Goal: Information Seeking & Learning: Learn about a topic

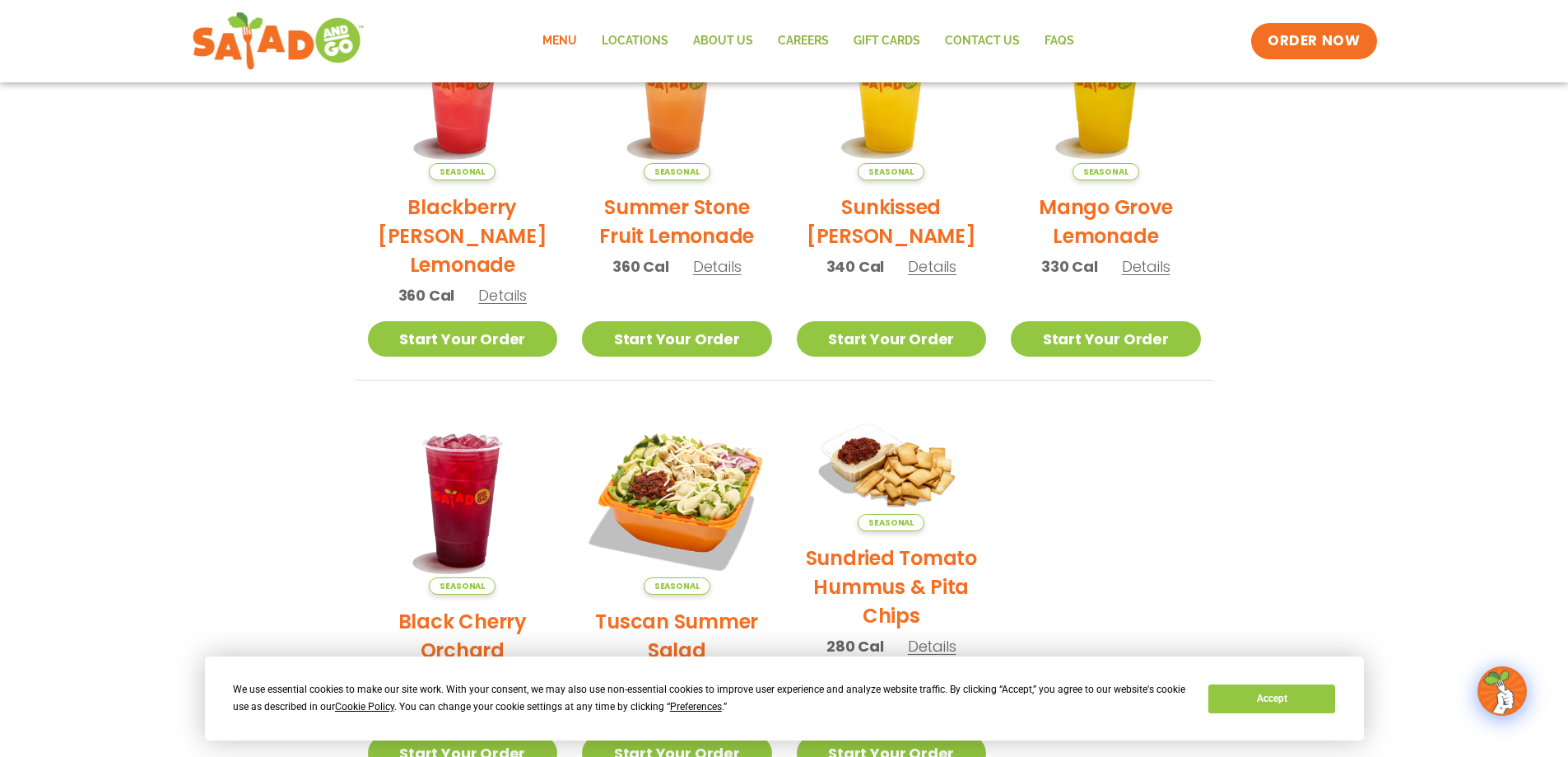
scroll to position [494, 0]
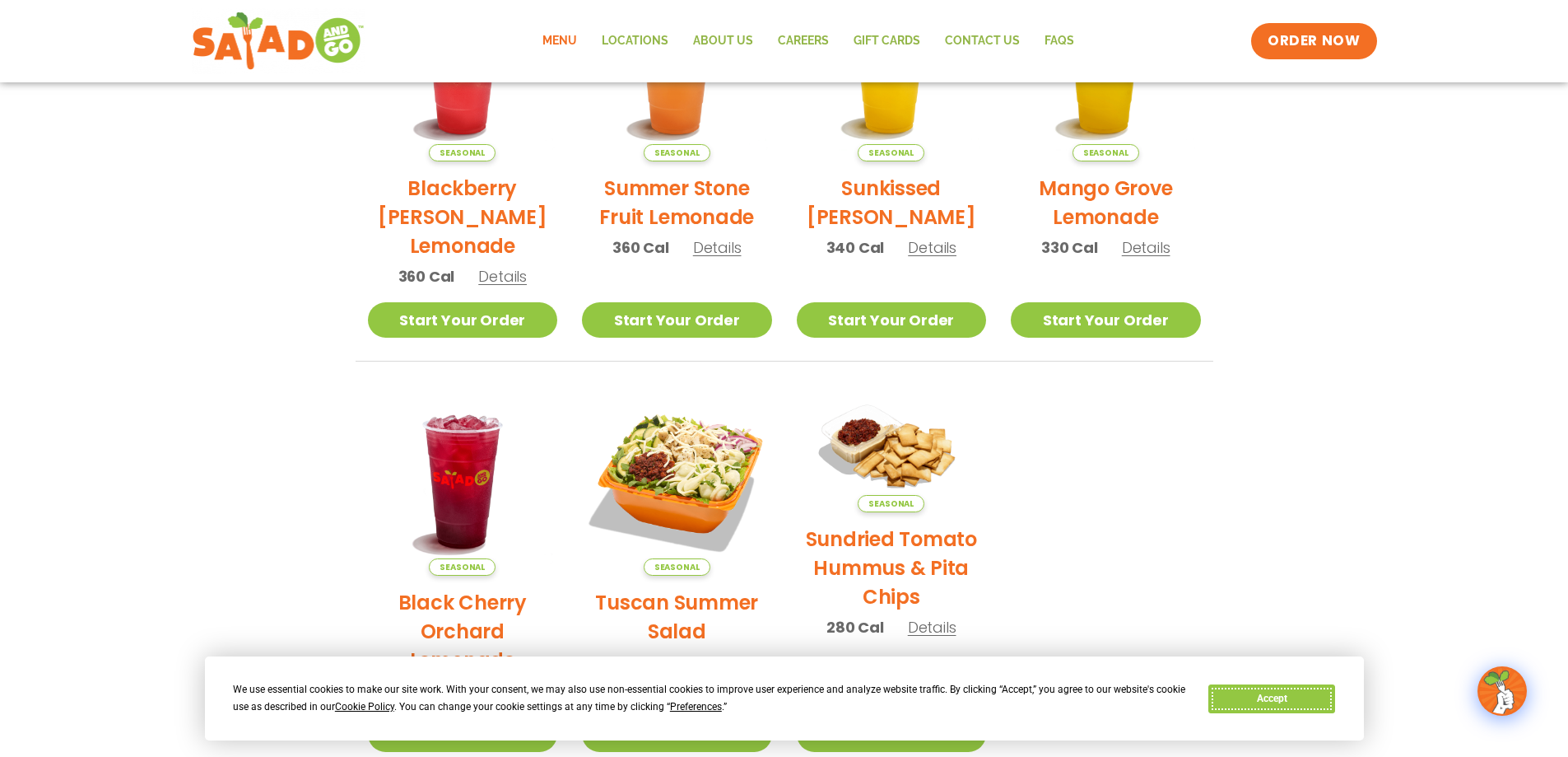
click at [1286, 700] on button "Accept" at bounding box center [1271, 698] width 127 height 29
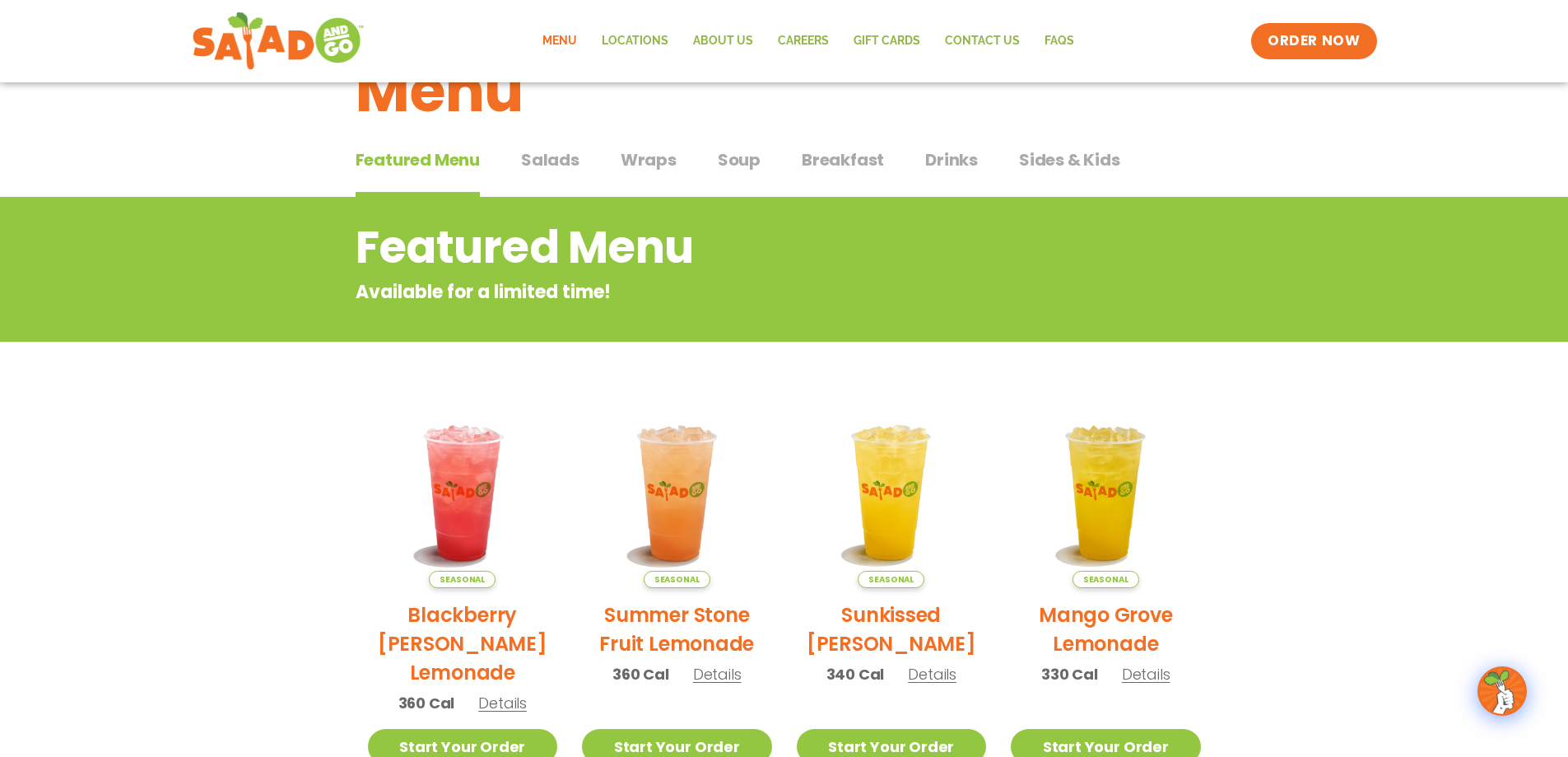
scroll to position [0, 0]
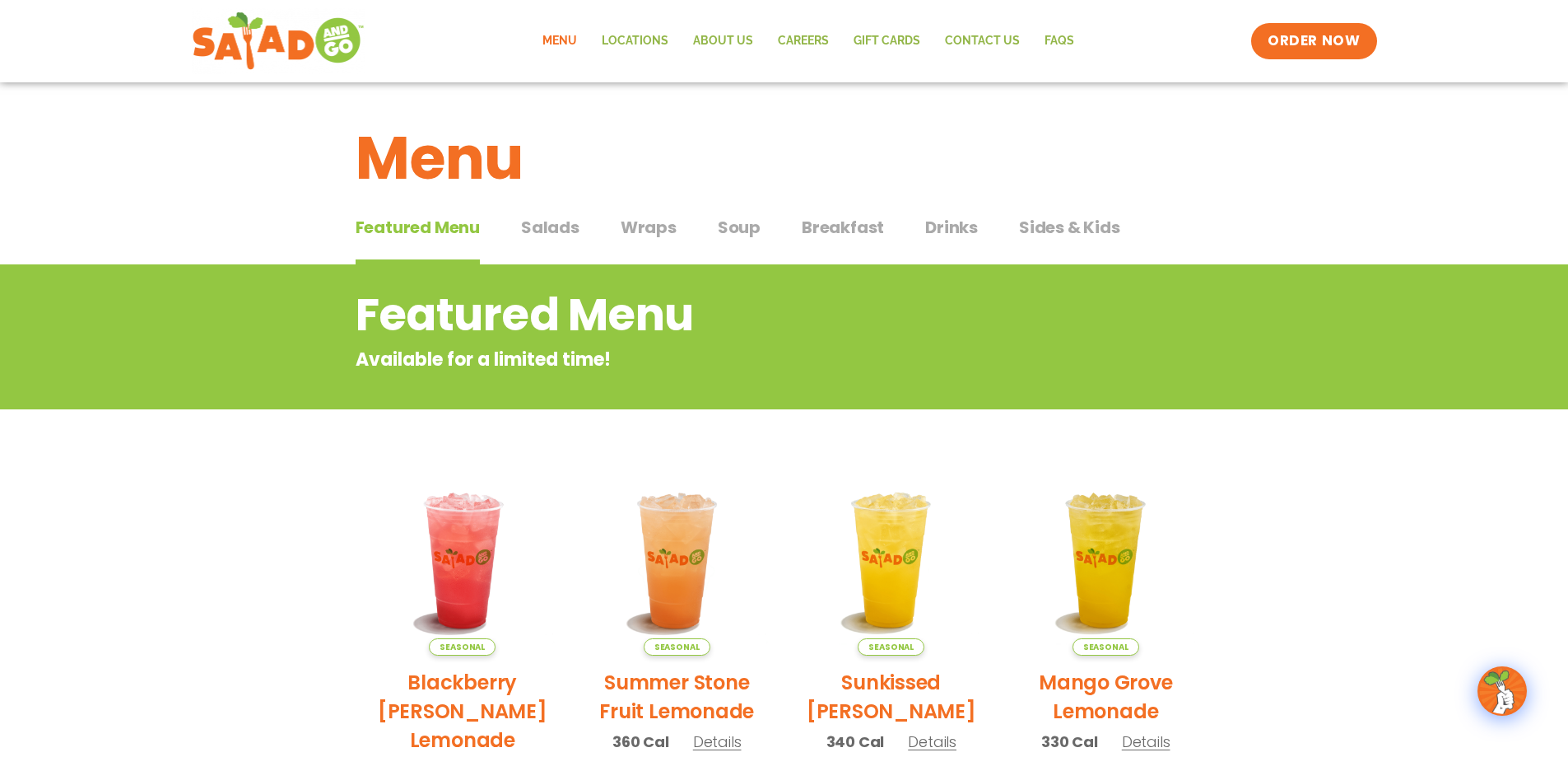
click at [739, 228] on span "Soup" at bounding box center [739, 227] width 43 height 25
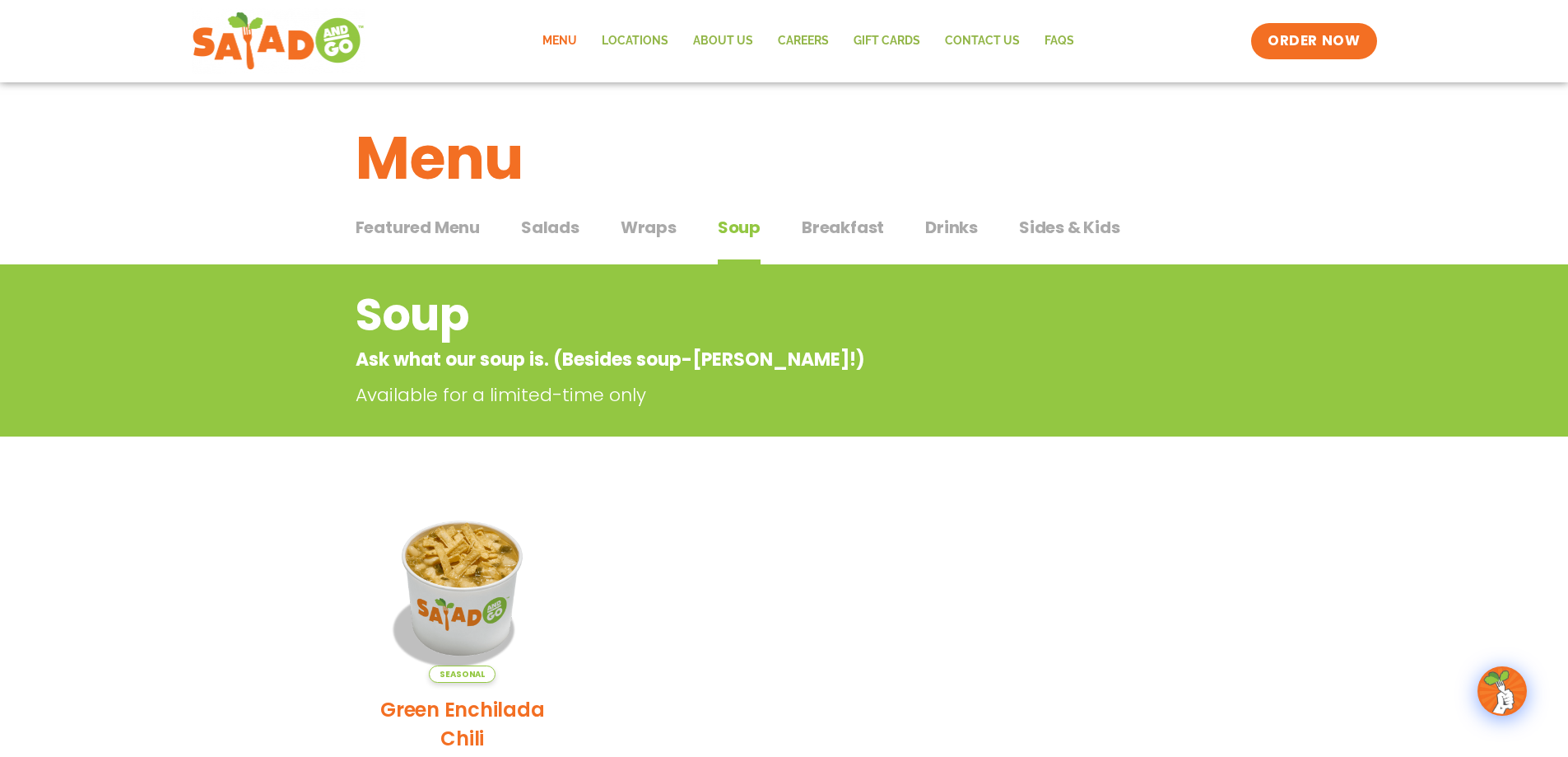
click at [426, 233] on span "Featured Menu" at bounding box center [418, 227] width 124 height 25
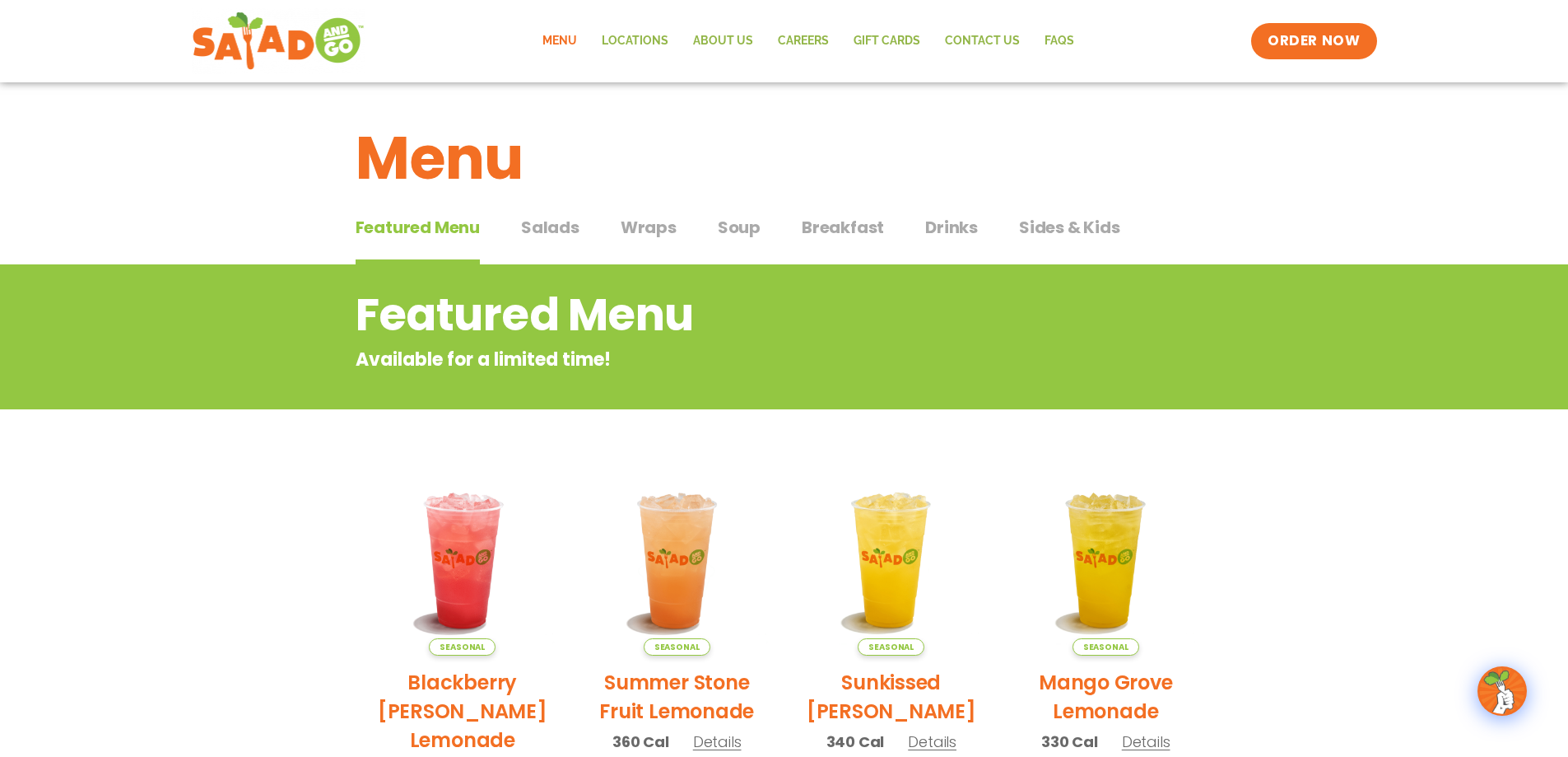
click at [553, 228] on span "Salads" at bounding box center [550, 227] width 58 height 25
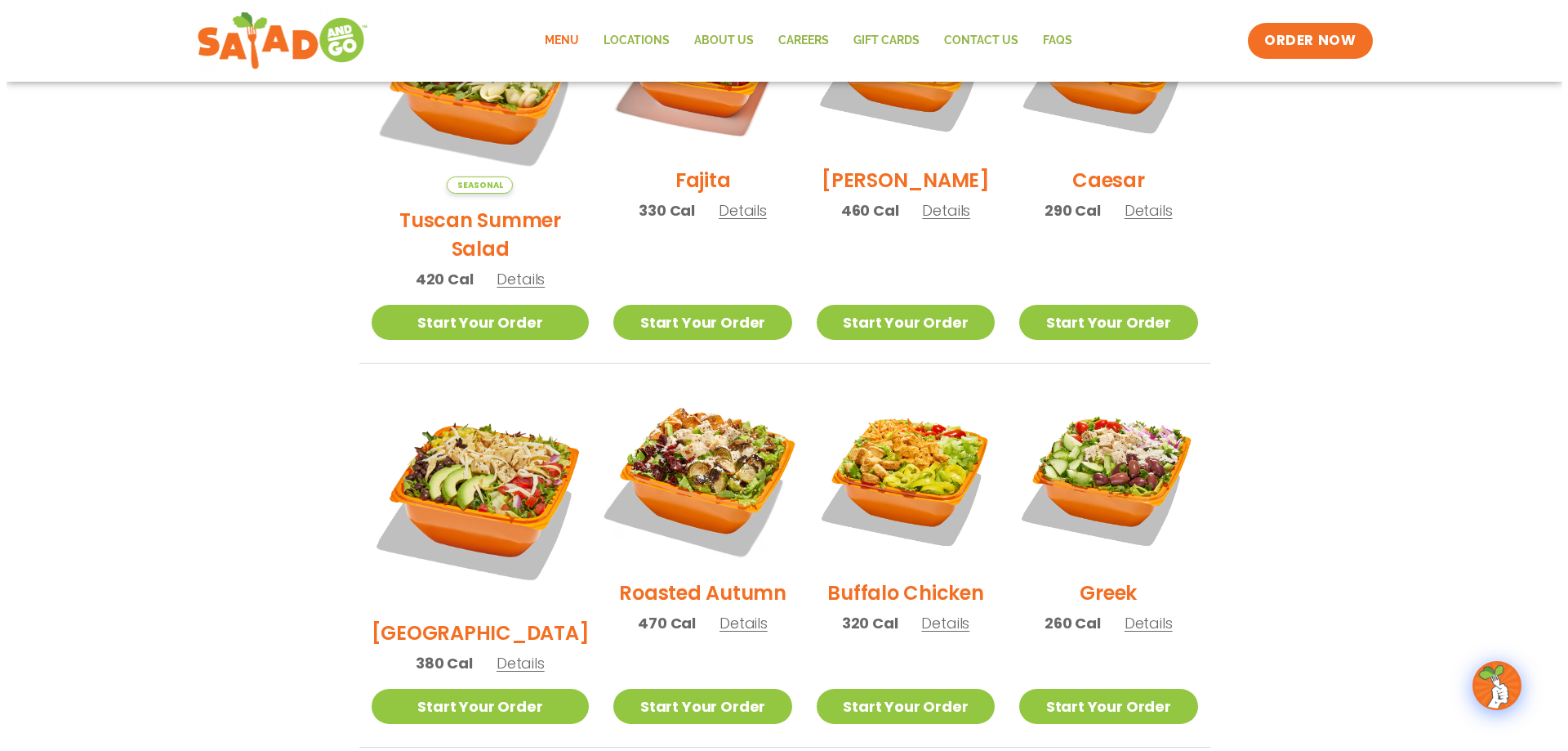
scroll to position [163, 0]
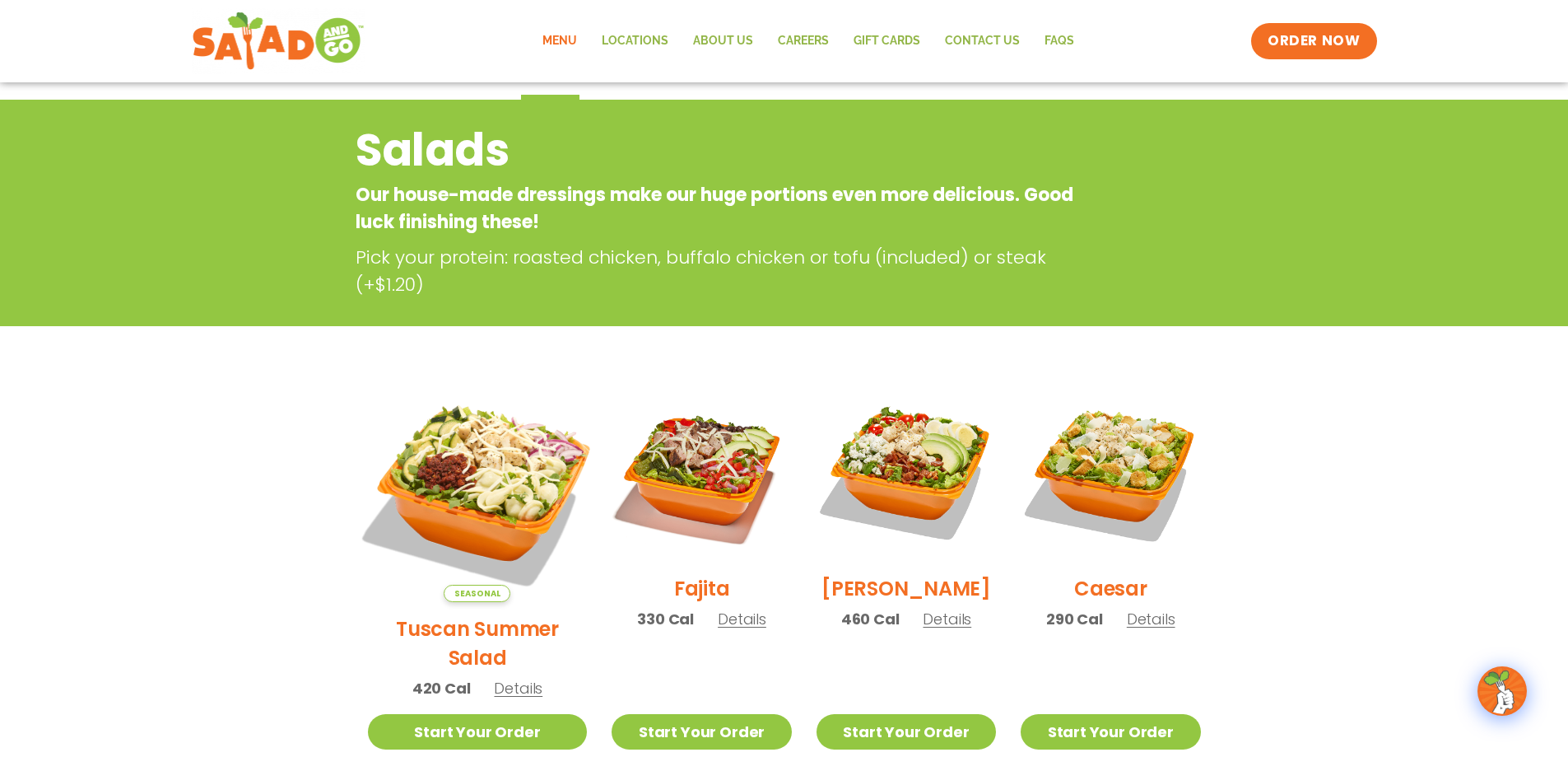
click at [484, 486] on img at bounding box center [476, 491] width 257 height 257
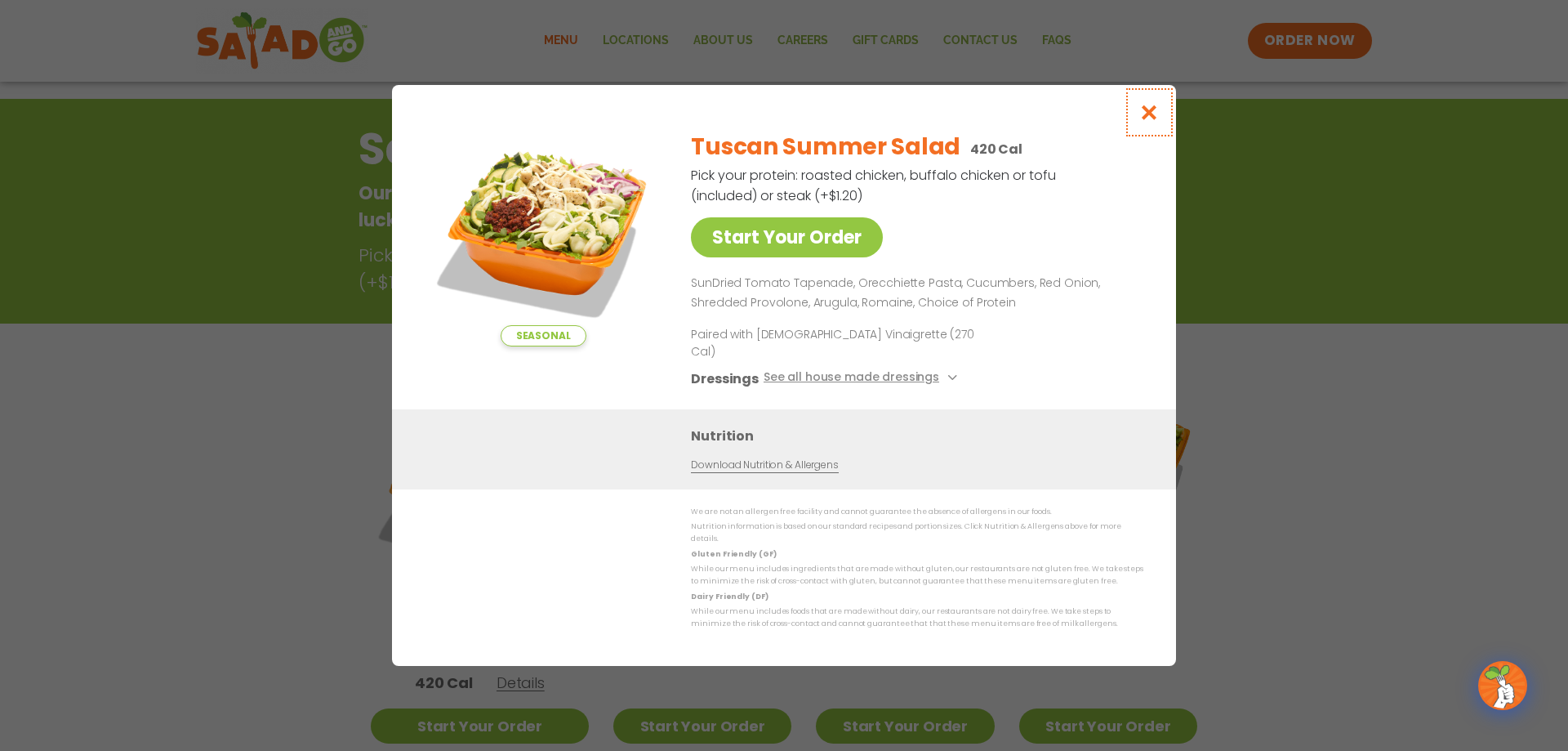
click at [1141, 120] on icon "Close modal" at bounding box center [1150, 112] width 20 height 18
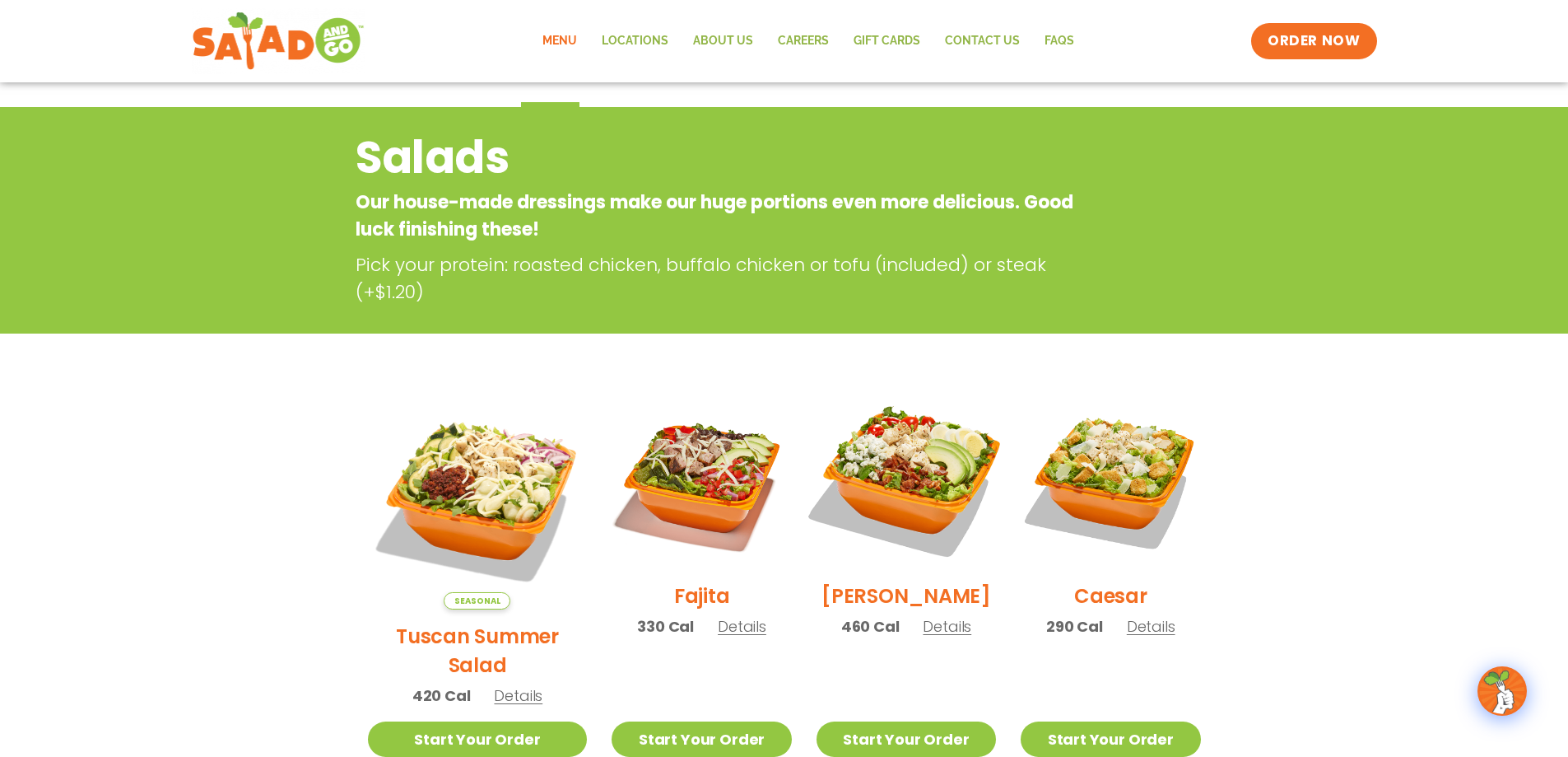
scroll to position [0, 0]
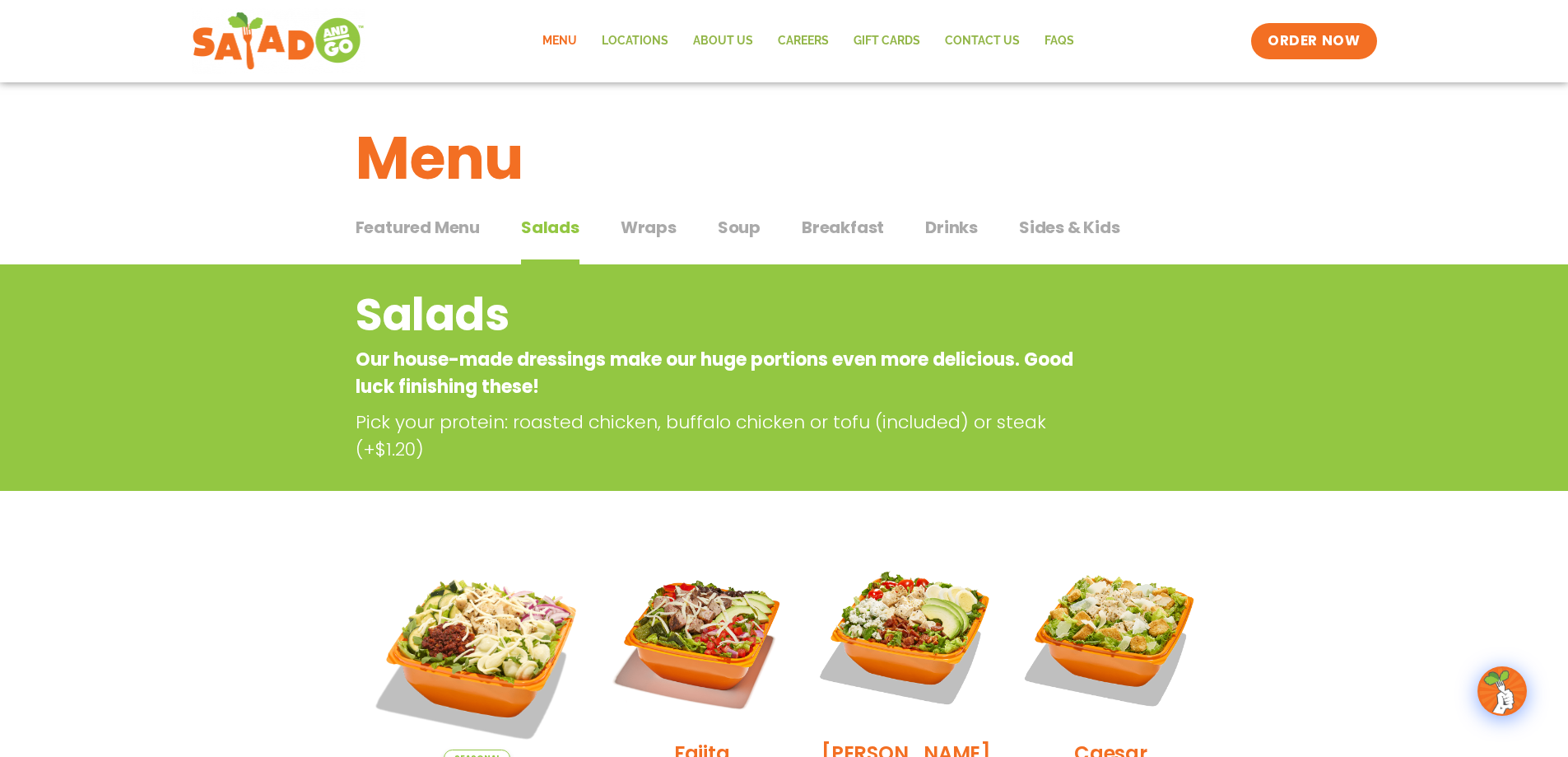
click at [1047, 219] on span "Sides & Kids" at bounding box center [1069, 227] width 101 height 25
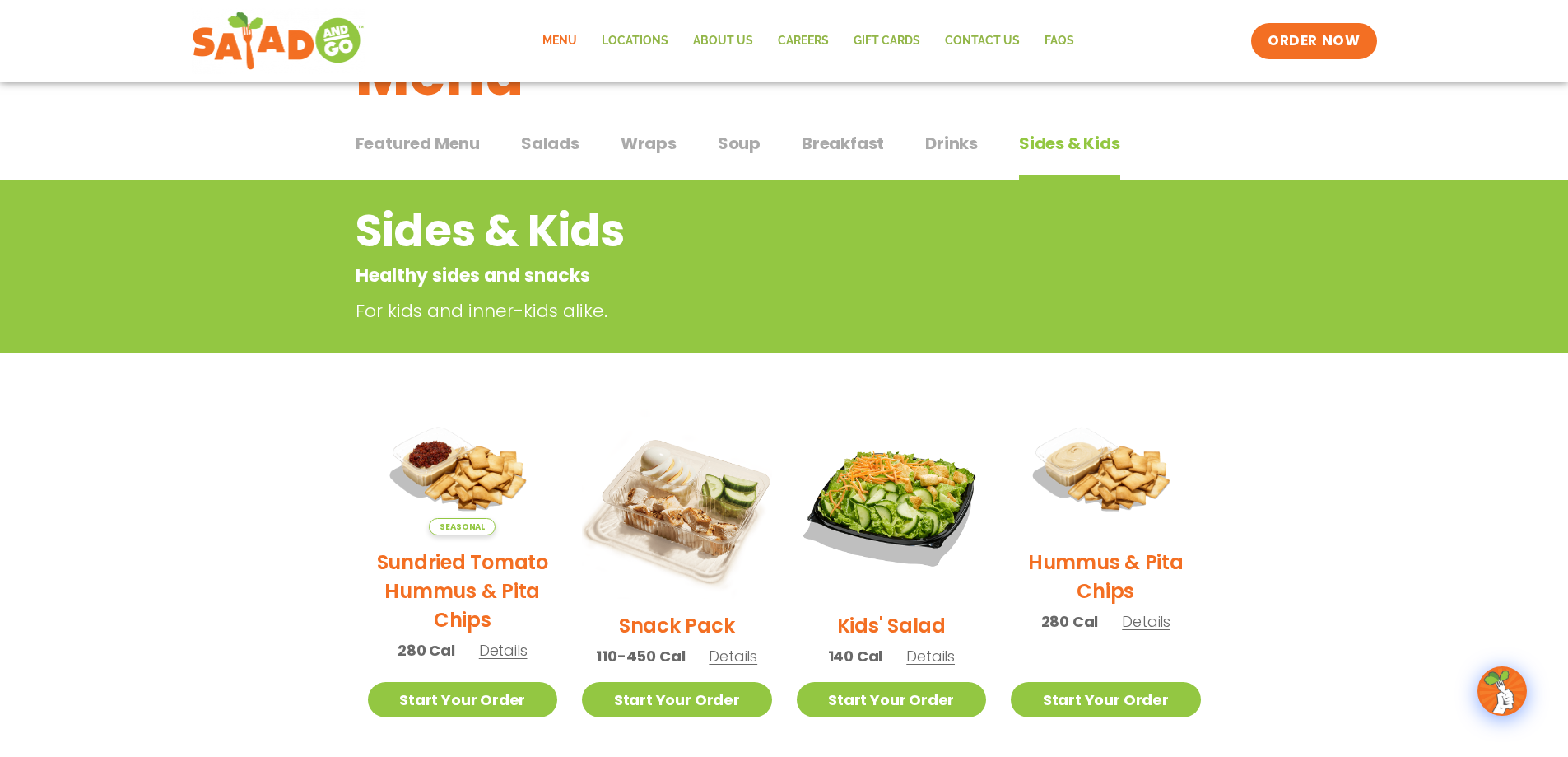
scroll to position [164, 0]
